Goal: Find specific page/section: Find specific page/section

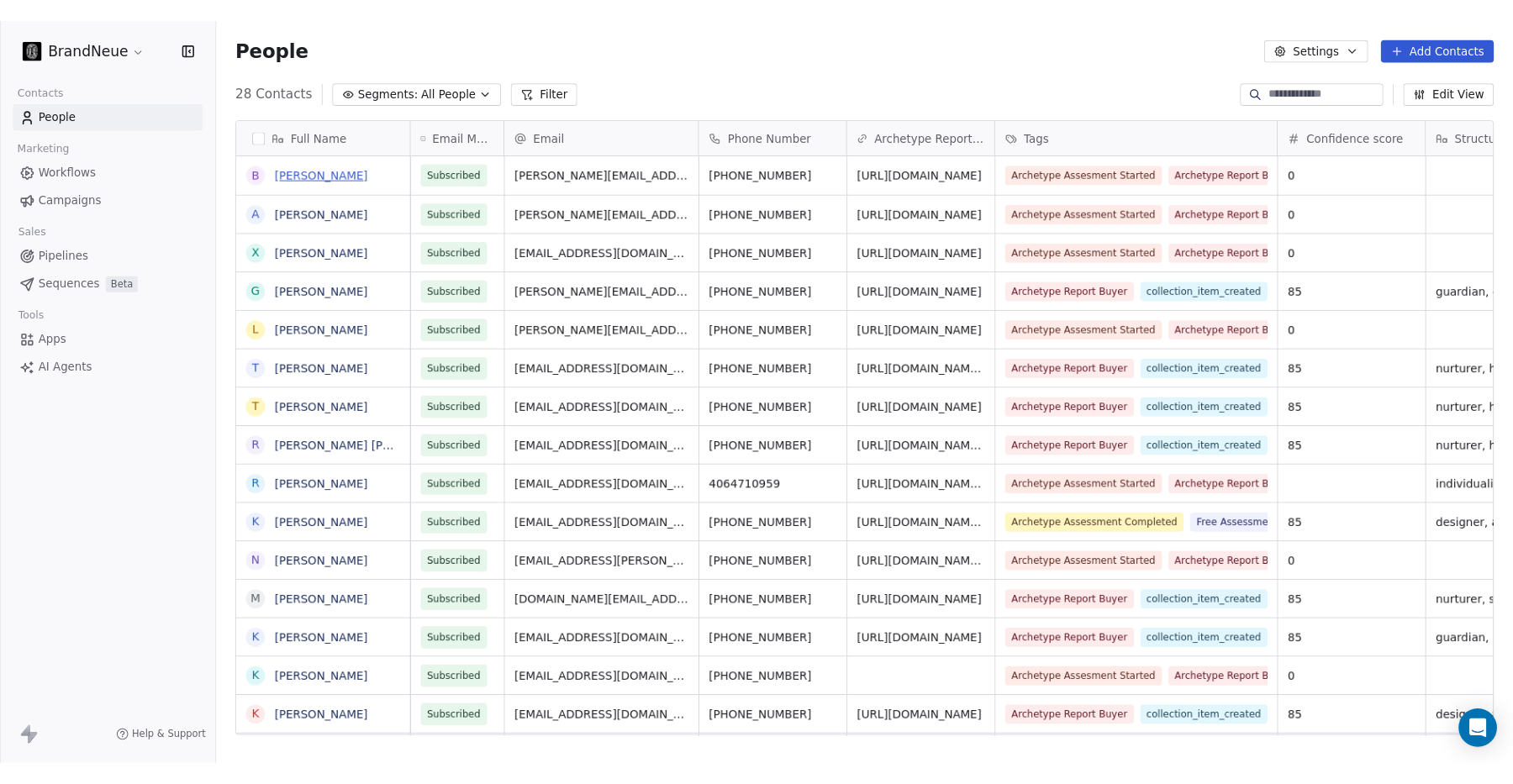
scroll to position [673, 1350]
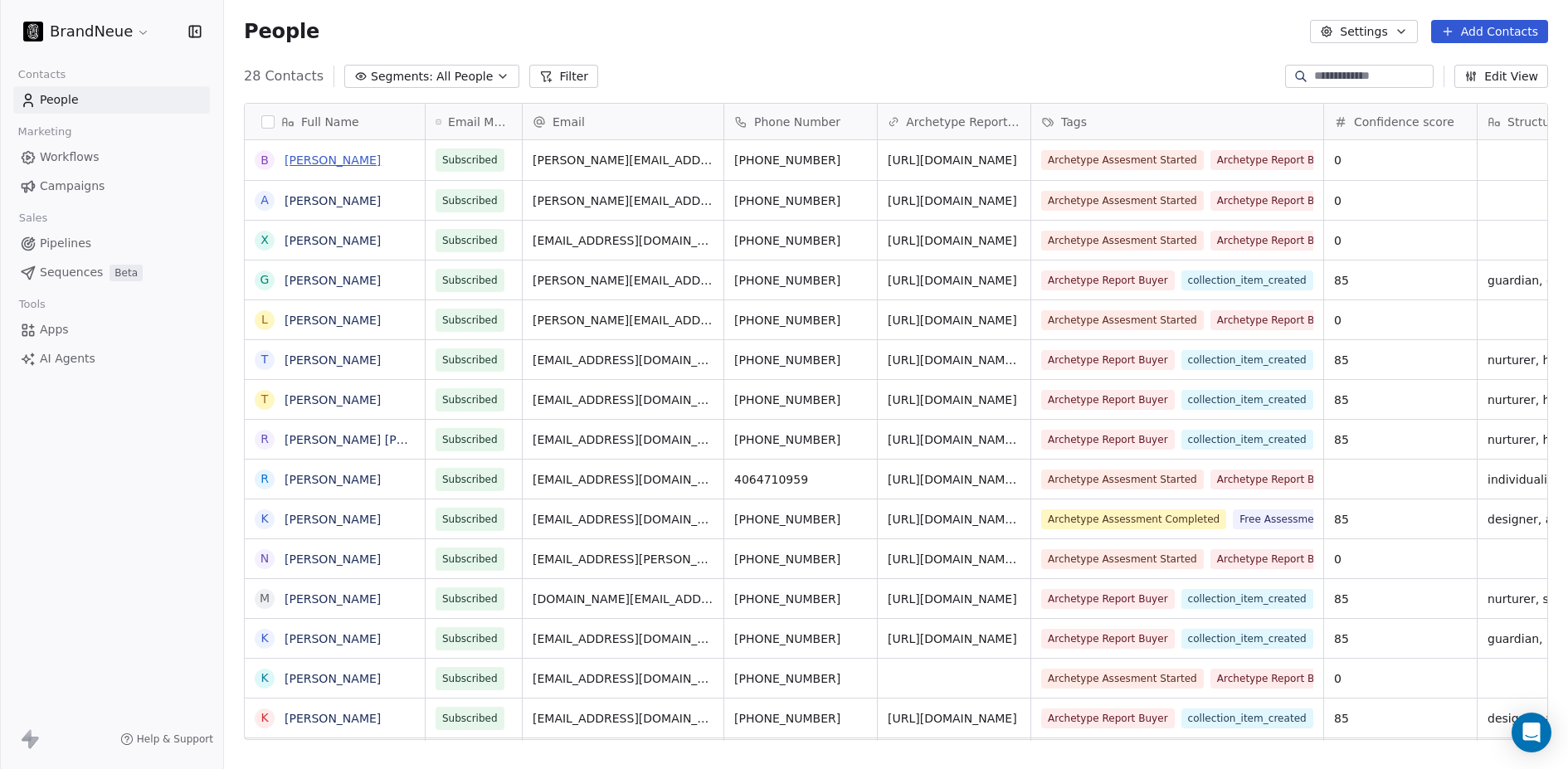
click at [332, 163] on link "[PERSON_NAME]" at bounding box center [333, 160] width 96 height 14
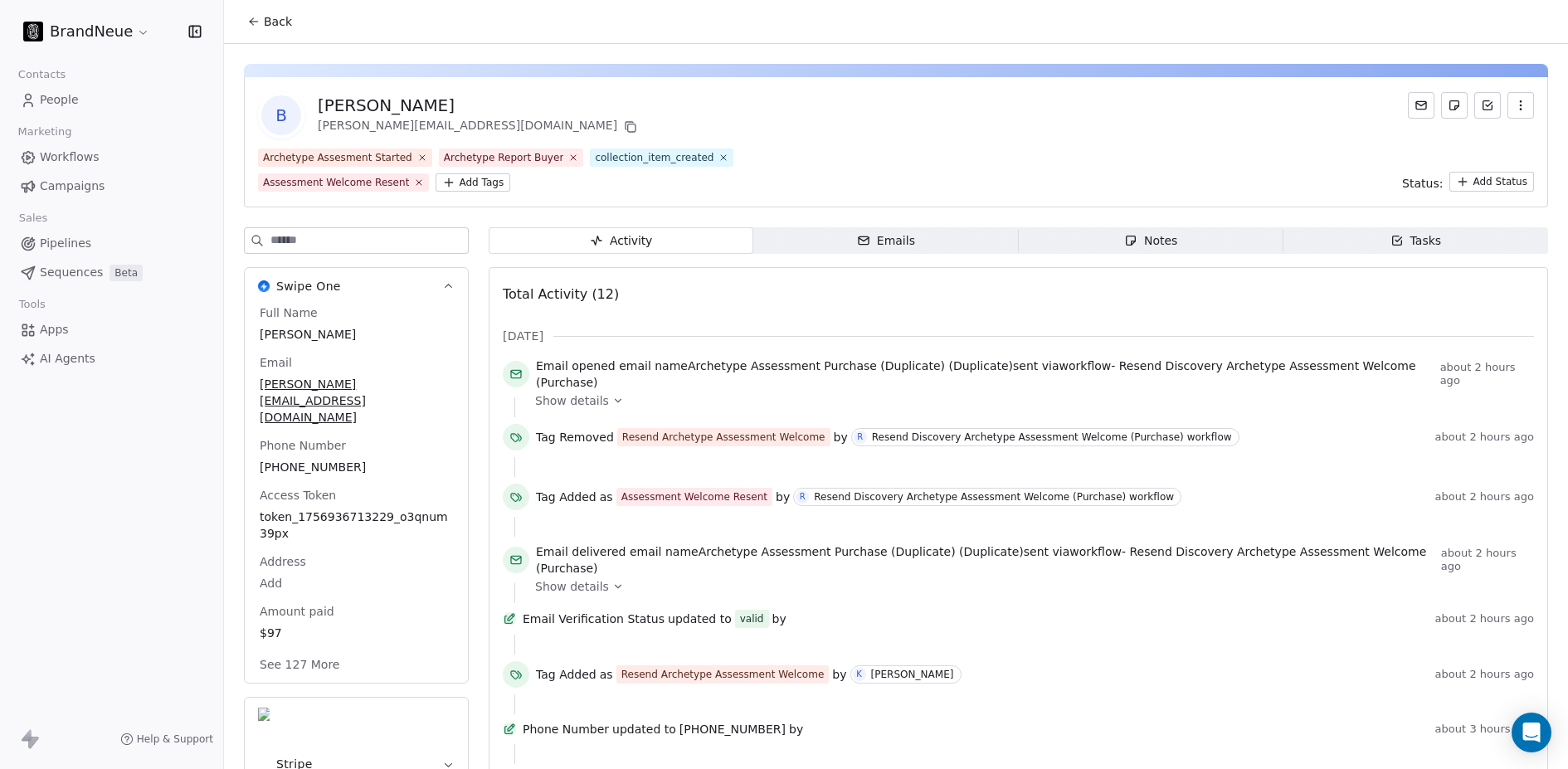
click at [716, 33] on div "Back" at bounding box center [896, 21] width 1344 height 44
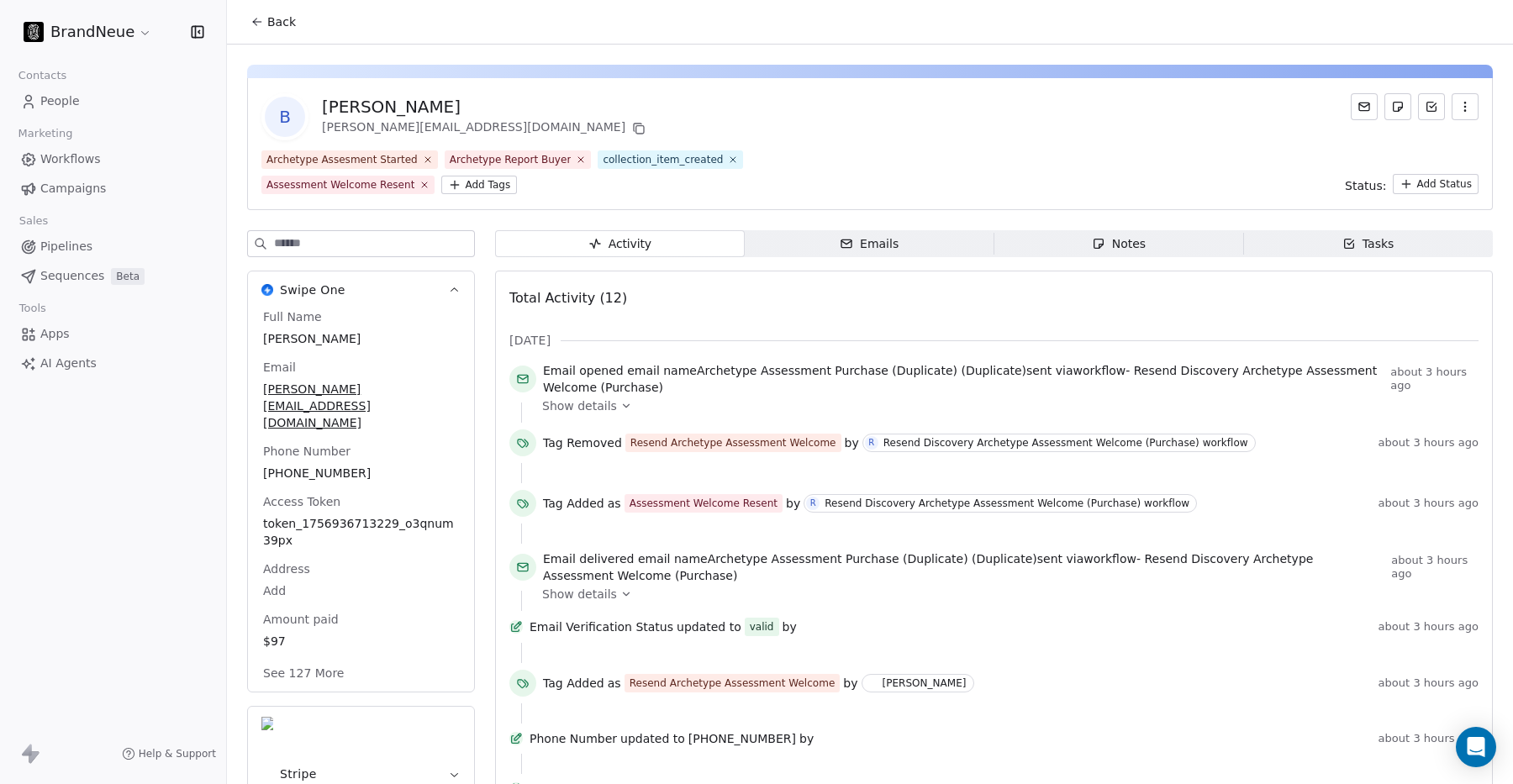
click at [1042, 172] on div "Archetype Assesment Started Archetype Report Buyer collection_item_created Asse…" at bounding box center [870, 172] width 1217 height 44
